Goal: Find specific page/section: Find specific page/section

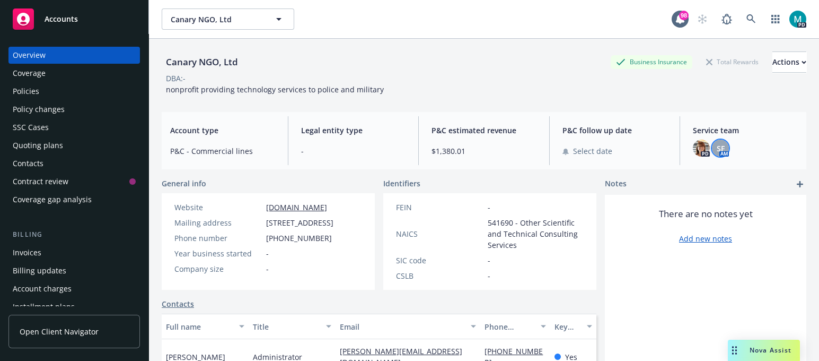
click at [101, 20] on div "Accounts" at bounding box center [74, 18] width 123 height 21
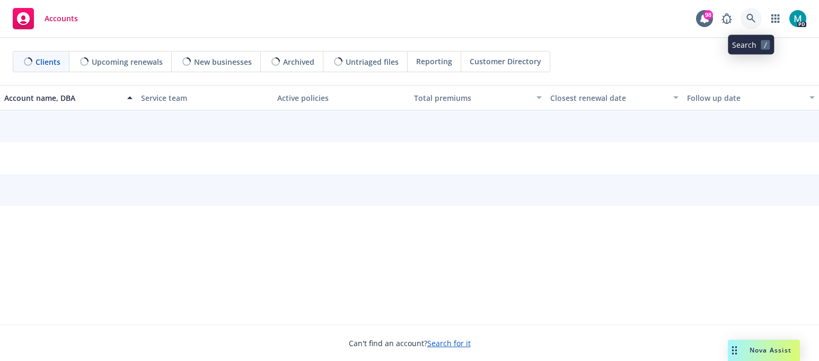
click at [757, 18] on link at bounding box center [751, 18] width 21 height 21
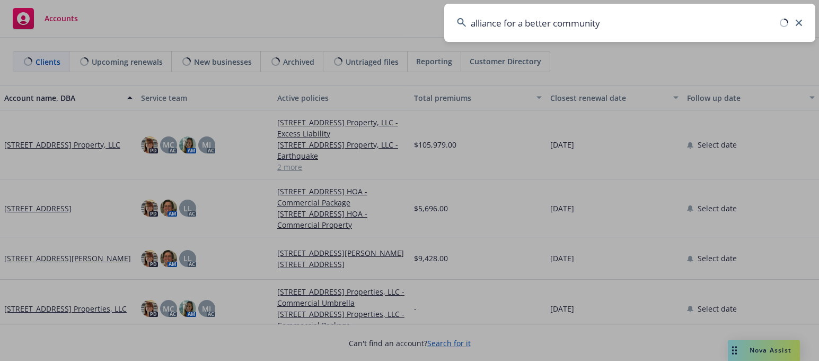
type input "alliance for a better community"
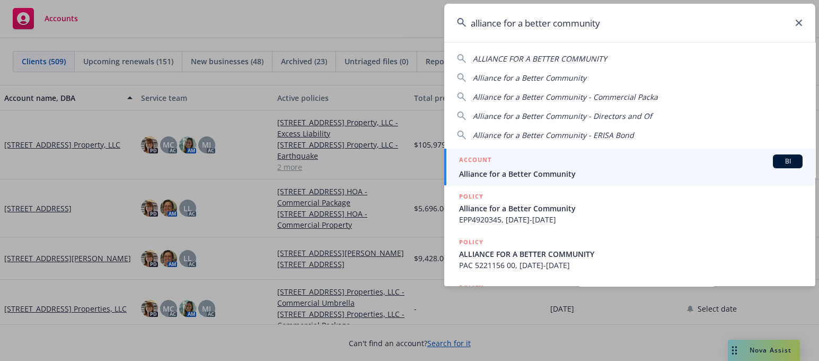
click at [533, 169] on span "Alliance for a Better Community" at bounding box center [631, 173] width 344 height 11
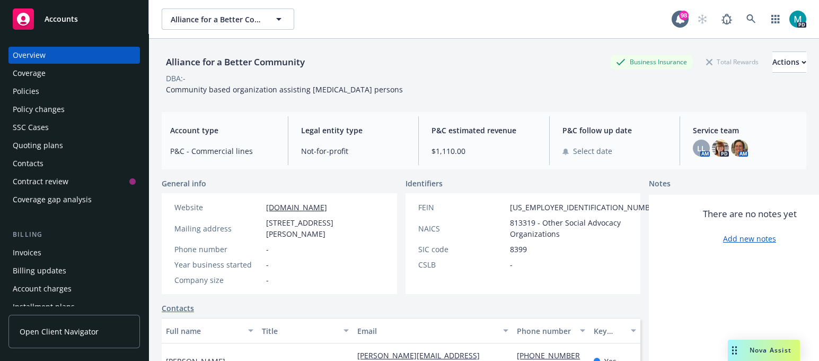
click at [56, 92] on div "Policies" at bounding box center [74, 91] width 123 height 17
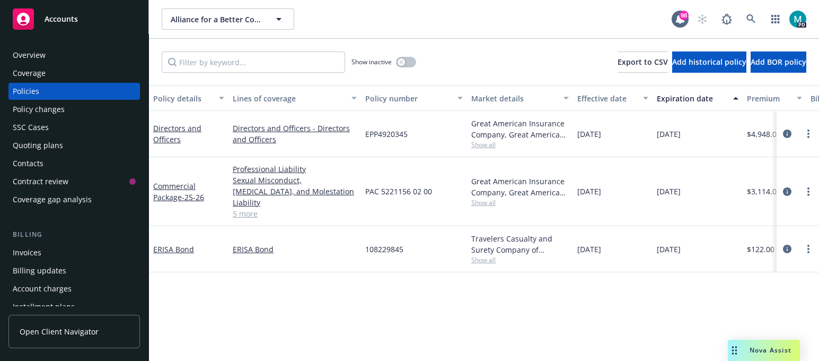
click at [37, 57] on div "Overview" at bounding box center [29, 55] width 33 height 17
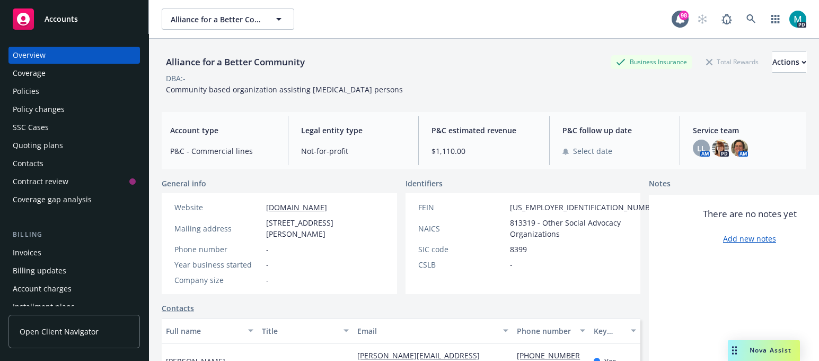
click at [58, 13] on div "Accounts" at bounding box center [74, 18] width 123 height 21
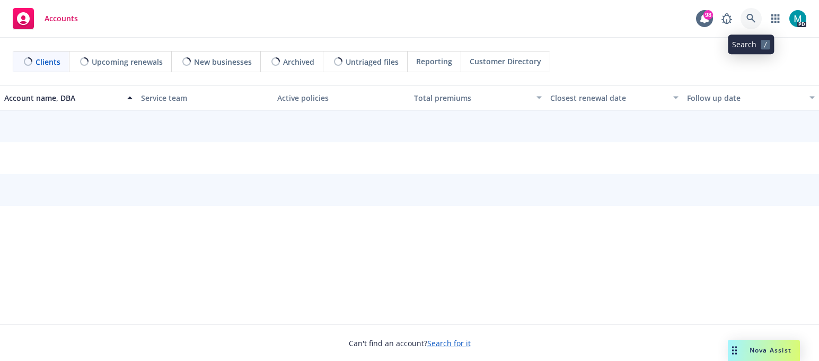
click at [755, 19] on icon at bounding box center [752, 19] width 10 height 10
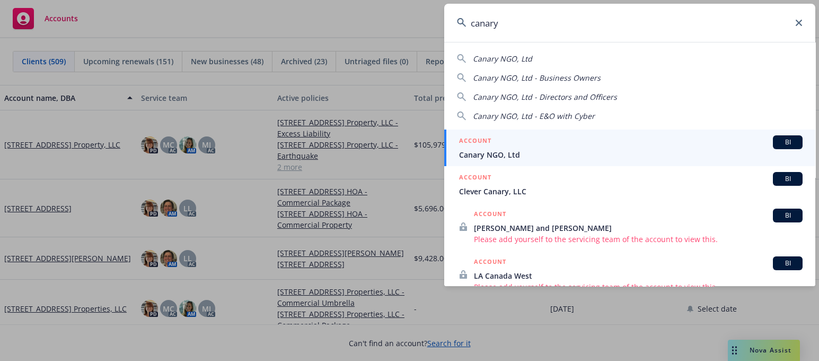
type input "canary"
click at [503, 149] on span "Canary NGO, Ltd" at bounding box center [631, 154] width 344 height 11
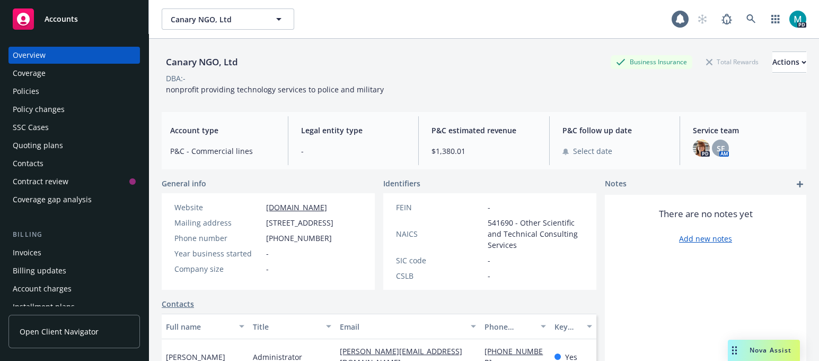
click at [48, 91] on div "Policies" at bounding box center [74, 91] width 123 height 17
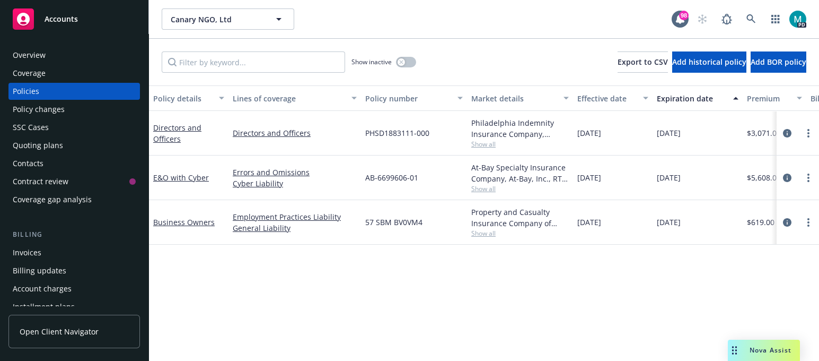
click at [85, 65] on div "Coverage" at bounding box center [74, 73] width 123 height 17
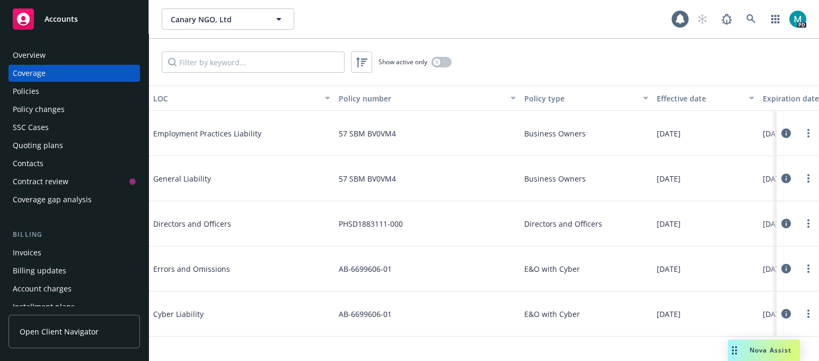
click at [78, 54] on div "Overview" at bounding box center [74, 55] width 123 height 17
